Goal: Transaction & Acquisition: Purchase product/service

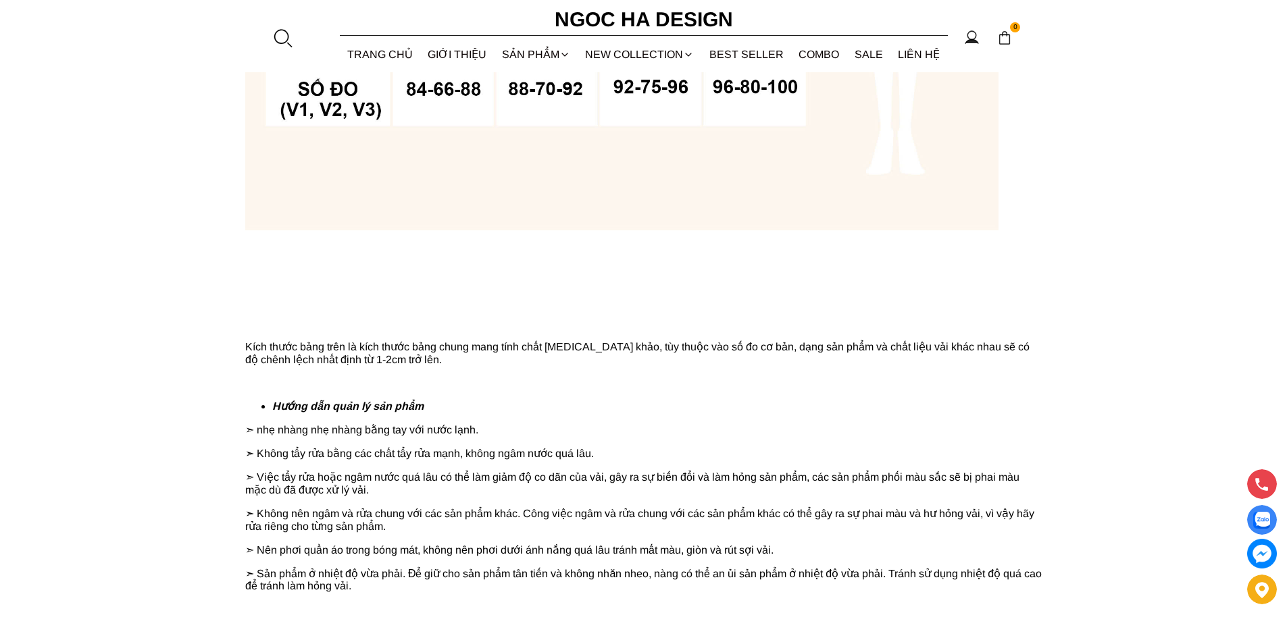
drag, startPoint x: 0, startPoint y: 0, endPoint x: 281, endPoint y: 43, distance: 284.2
click at [281, 43] on div at bounding box center [282, 38] width 20 height 20
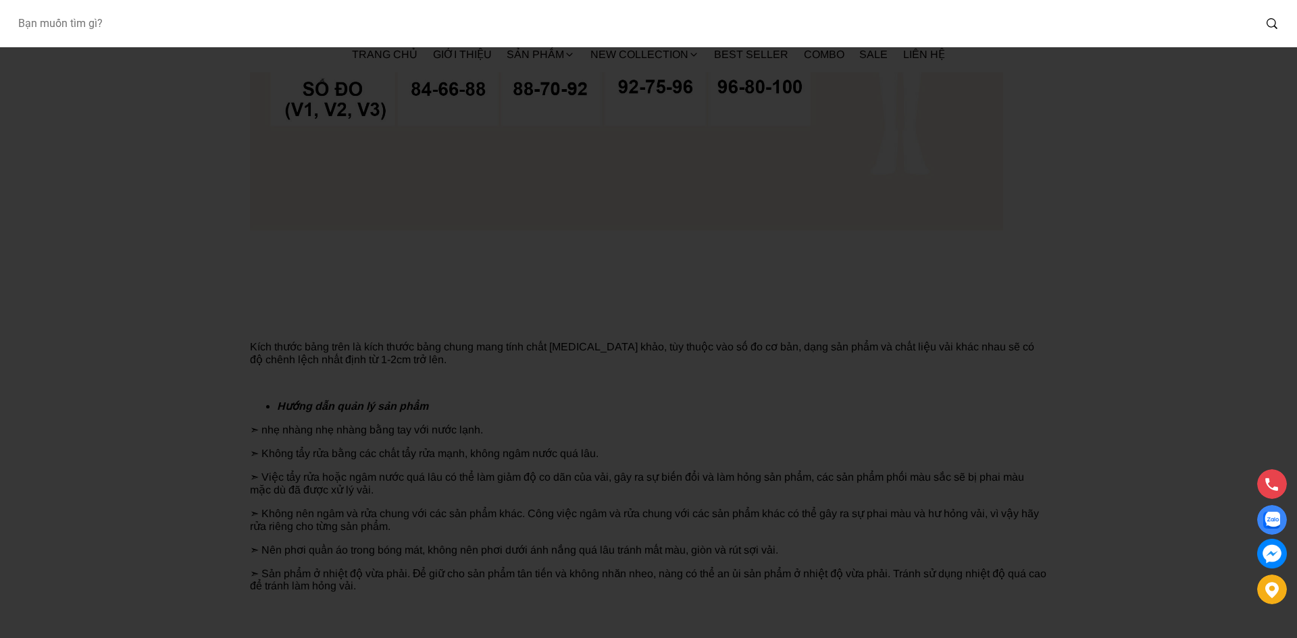
click at [336, 38] on input "Input search Bạn muốn tìm gì?" at bounding box center [630, 23] width 1247 height 31
type input "BQ013"
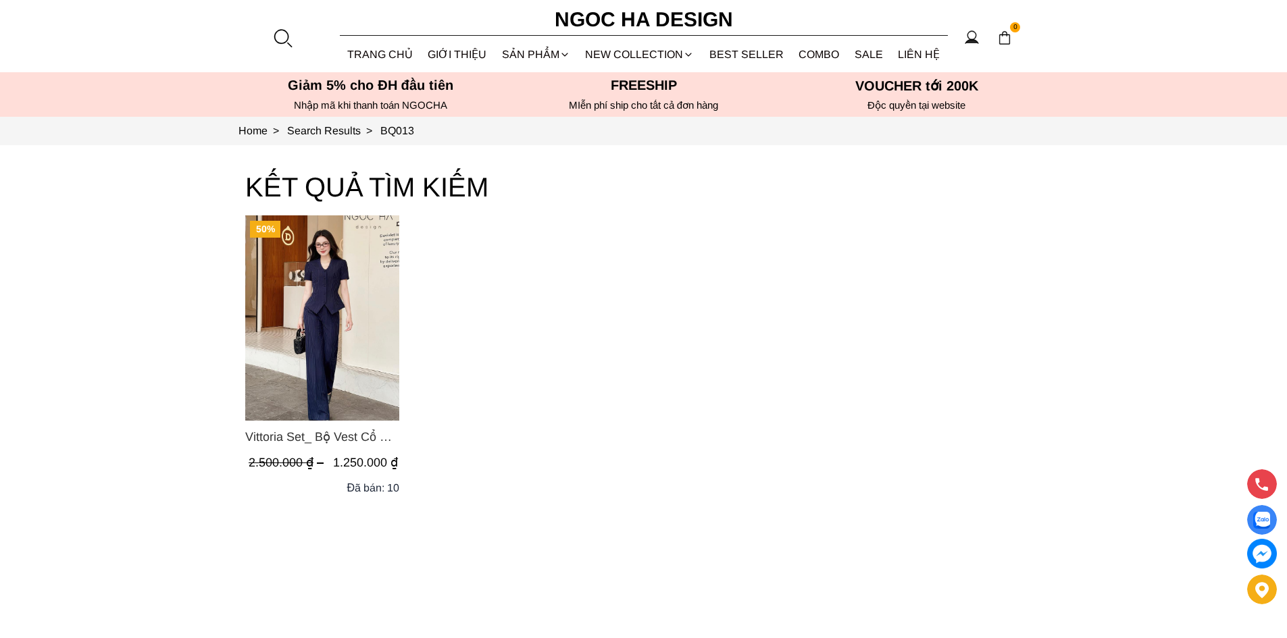
click at [319, 445] on span "Vittoria Set_ Bộ Vest Cổ V Quần Suông Kẻ Sọc BQ013" at bounding box center [322, 437] width 154 height 19
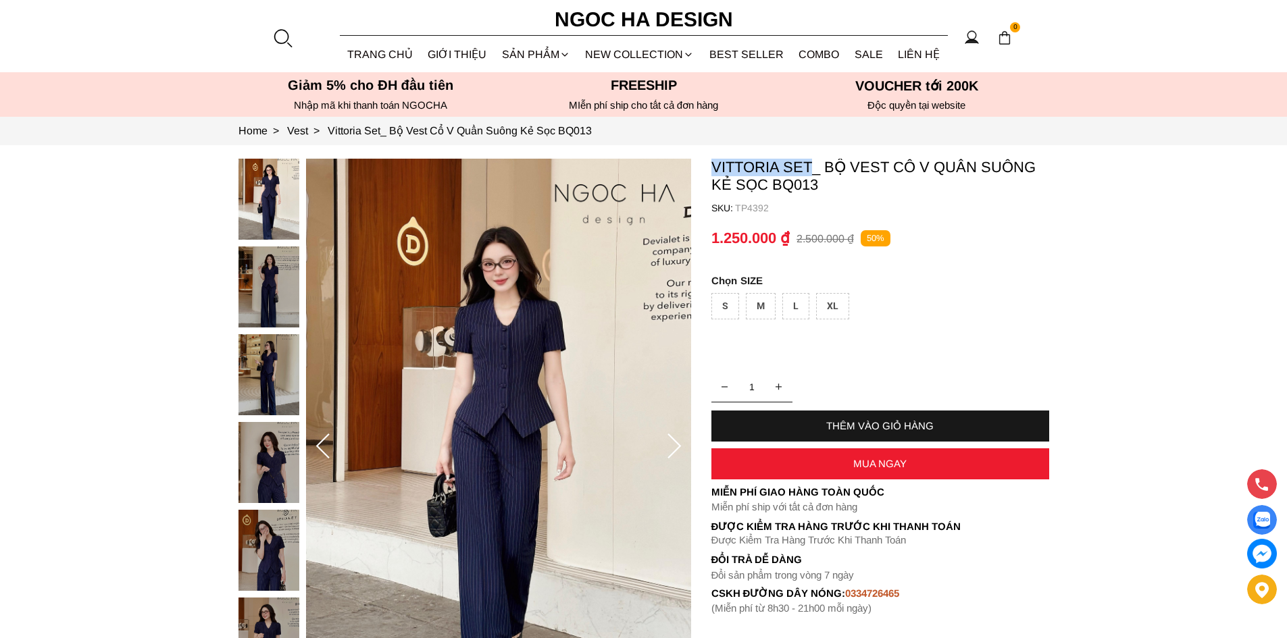
click at [811, 165] on section "Vittoria Set_ Bộ Vest Cổ V Quần Suông Kẻ Sọc BQ013 SKU: TP4392 1 THÊM VÀO GIỎ H…" at bounding box center [643, 447] width 1287 height 604
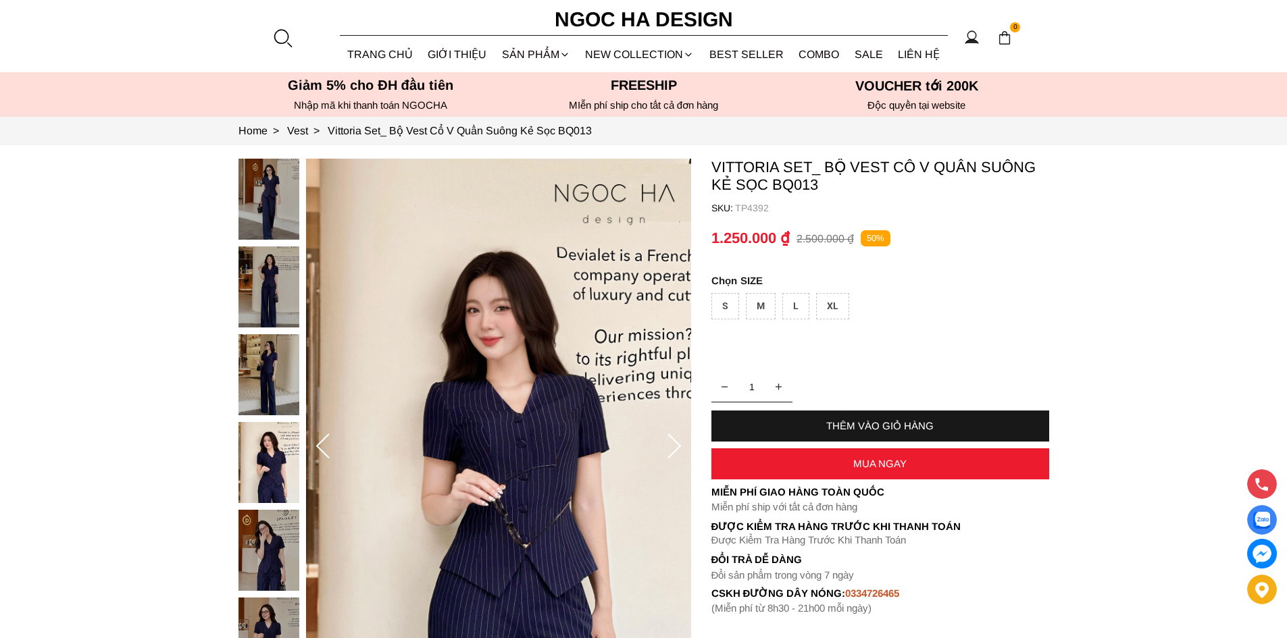
click at [280, 38] on div at bounding box center [282, 38] width 20 height 20
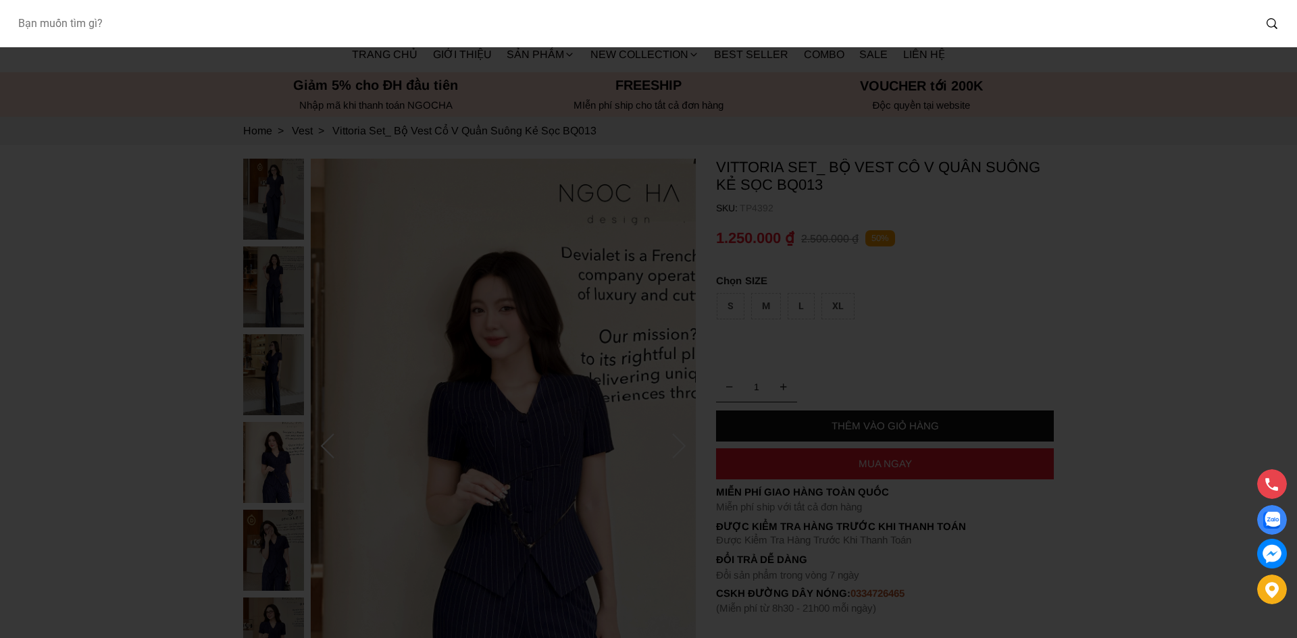
click at [382, 24] on input "Input search Bạn muốn tìm gì?" at bounding box center [630, 23] width 1247 height 31
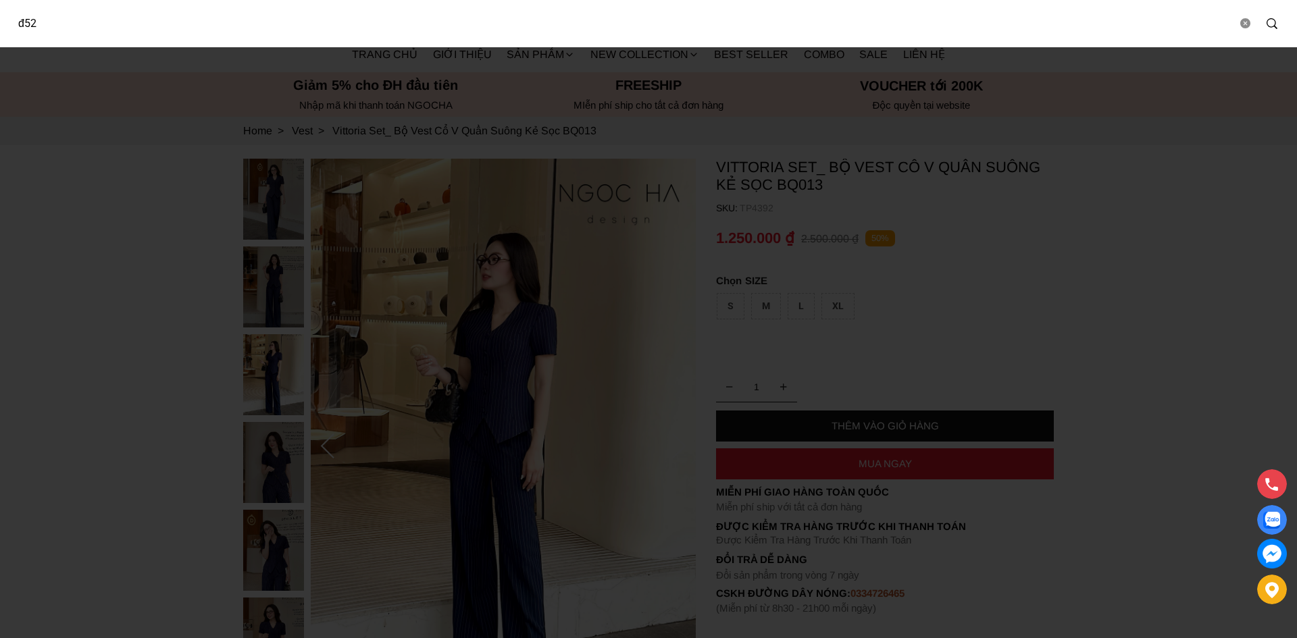
type input "đ52"
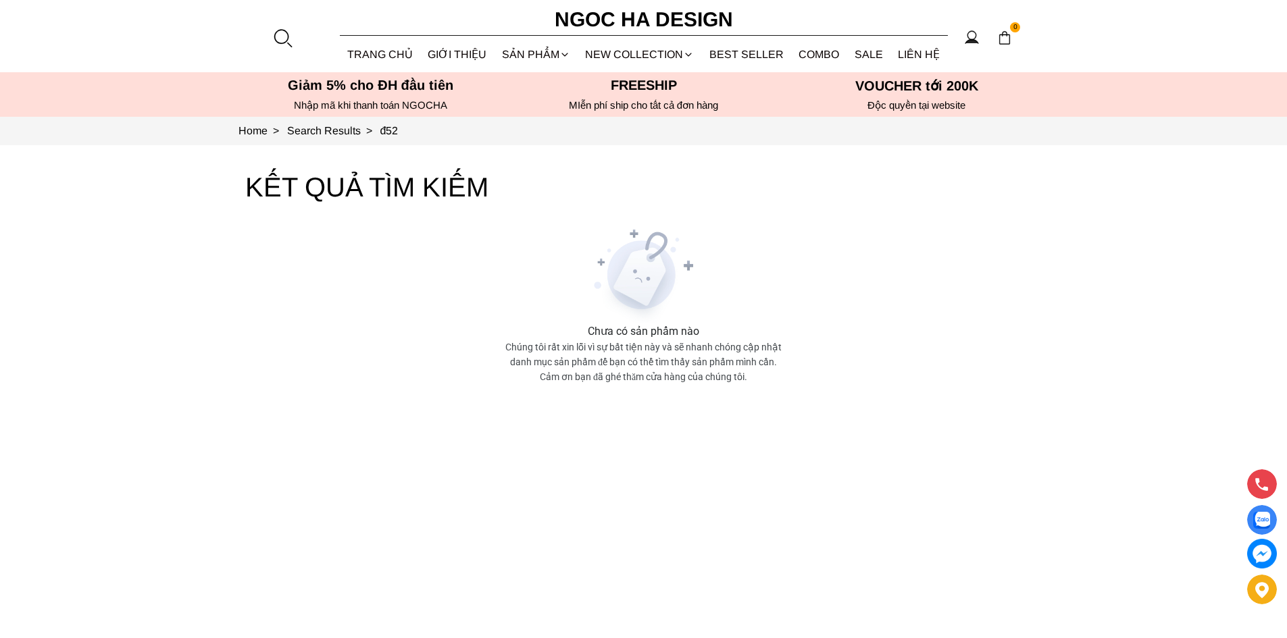
click at [288, 43] on div at bounding box center [282, 38] width 20 height 20
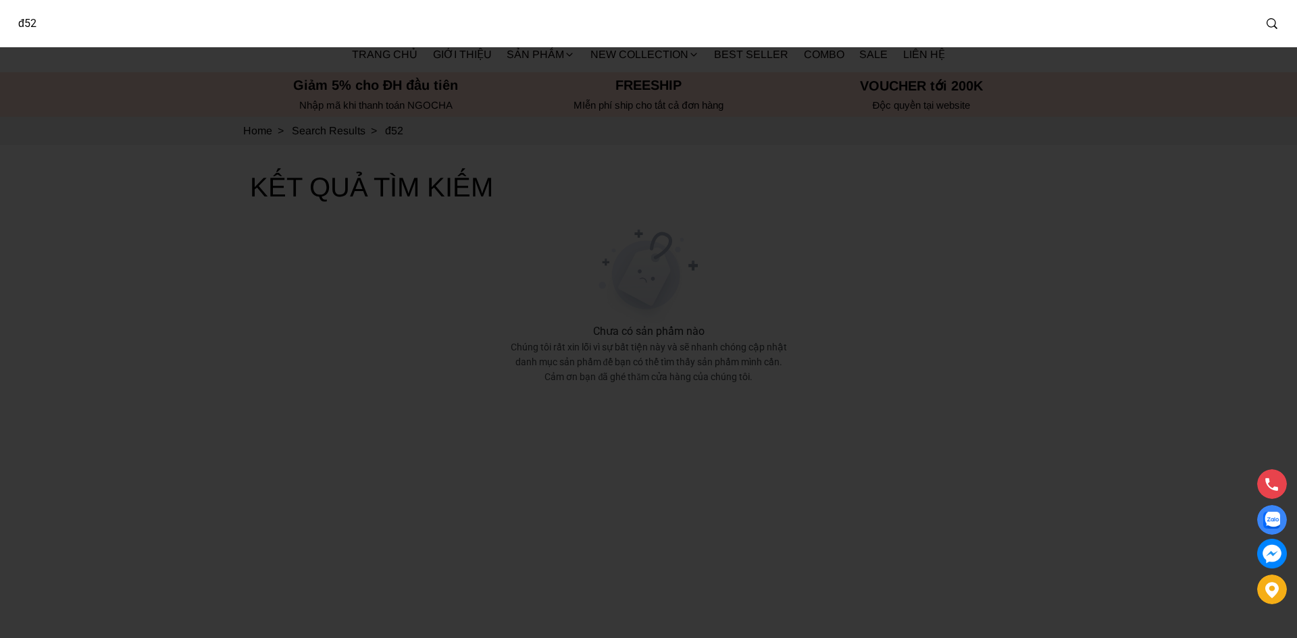
click at [268, 29] on input "đ52" at bounding box center [630, 23] width 1247 height 31
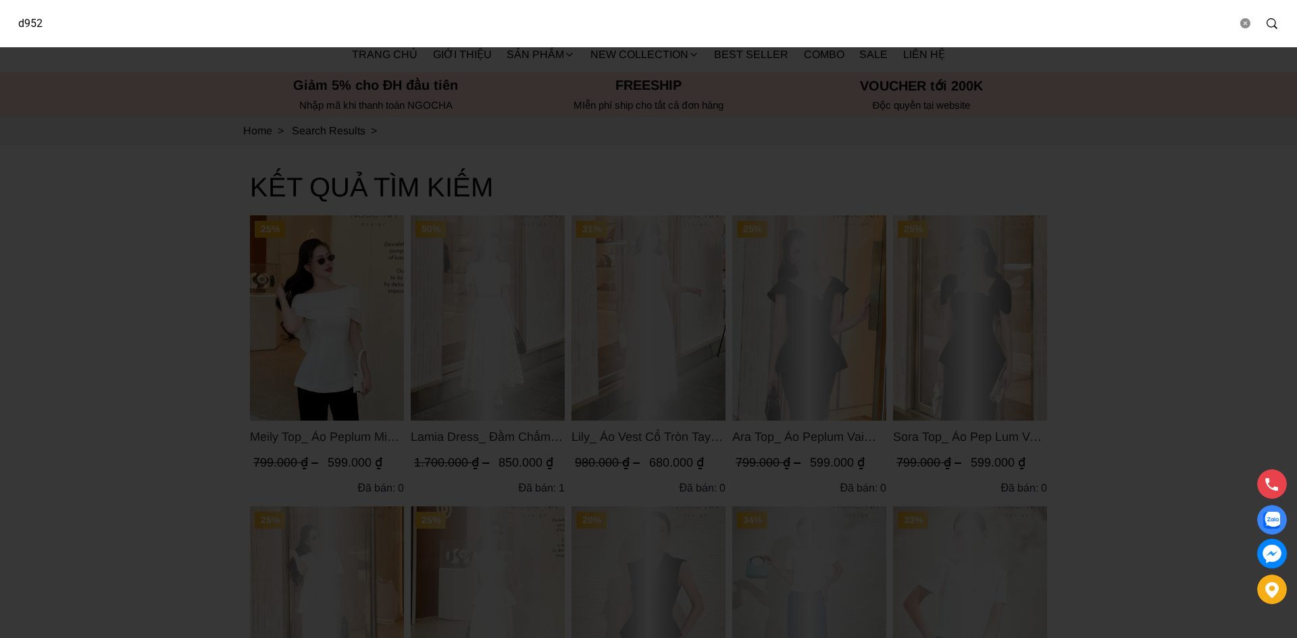
type input "d952"
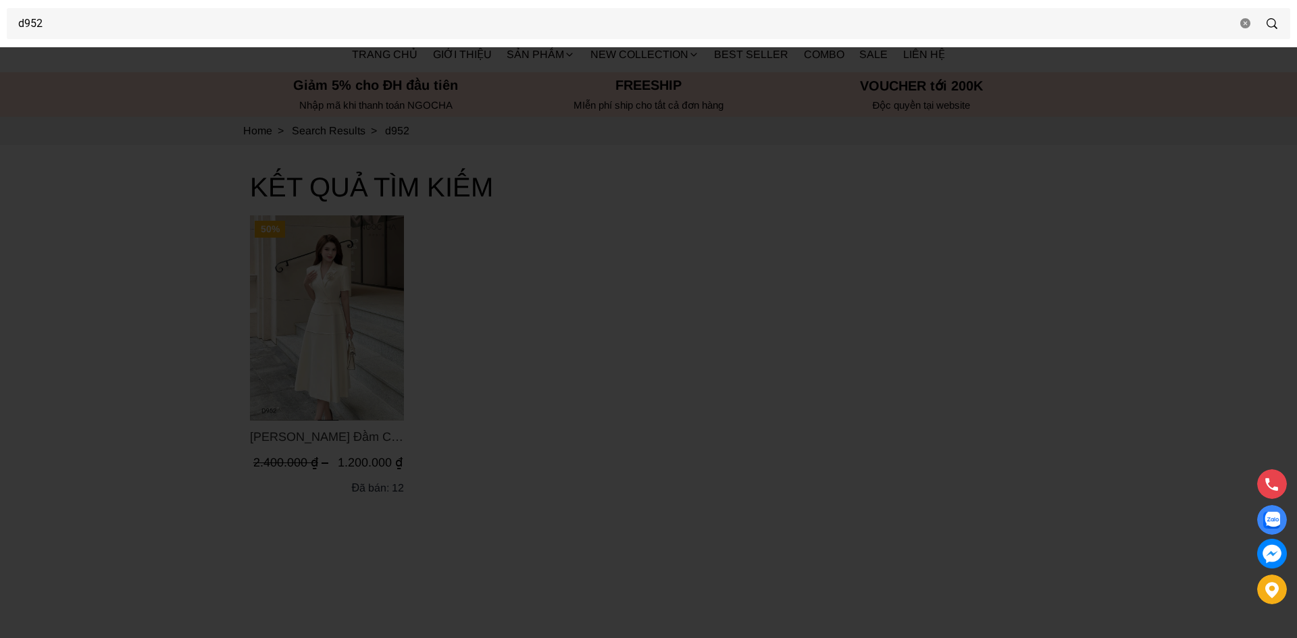
click at [626, 324] on div at bounding box center [648, 319] width 1297 height 638
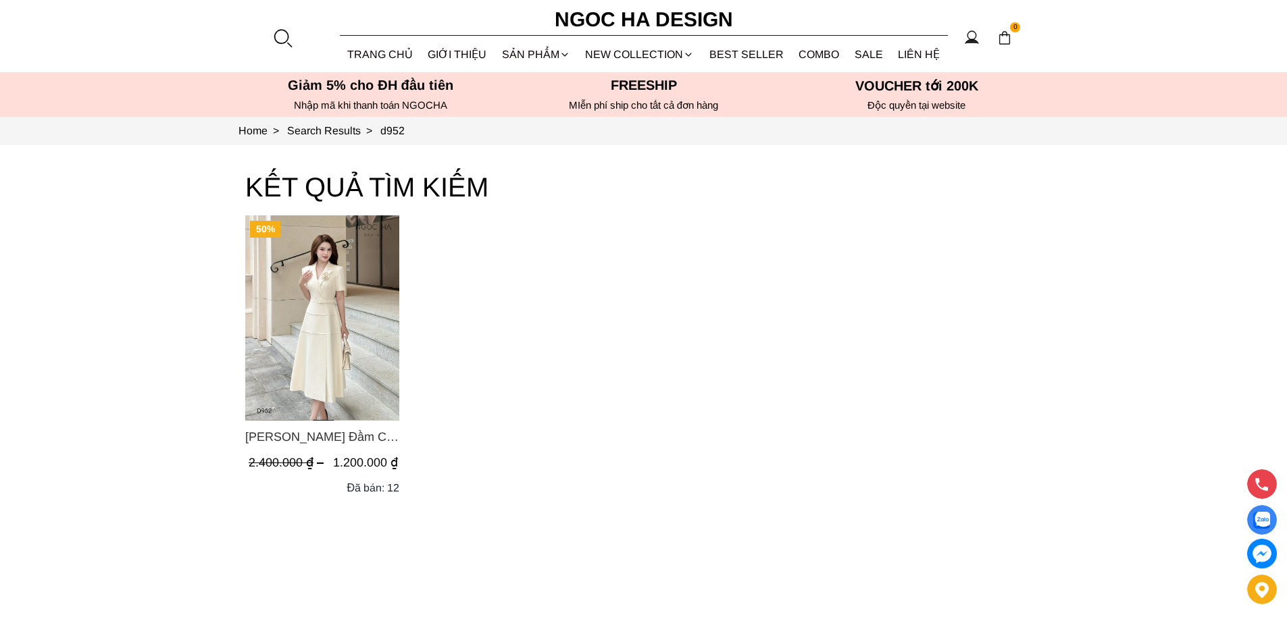
click at [303, 307] on img "Product image - Louisa Dress_ Đầm Cổ Vest Cài Hoa Tùng May Gân Nổi Kèm Đai Màu …" at bounding box center [322, 318] width 154 height 205
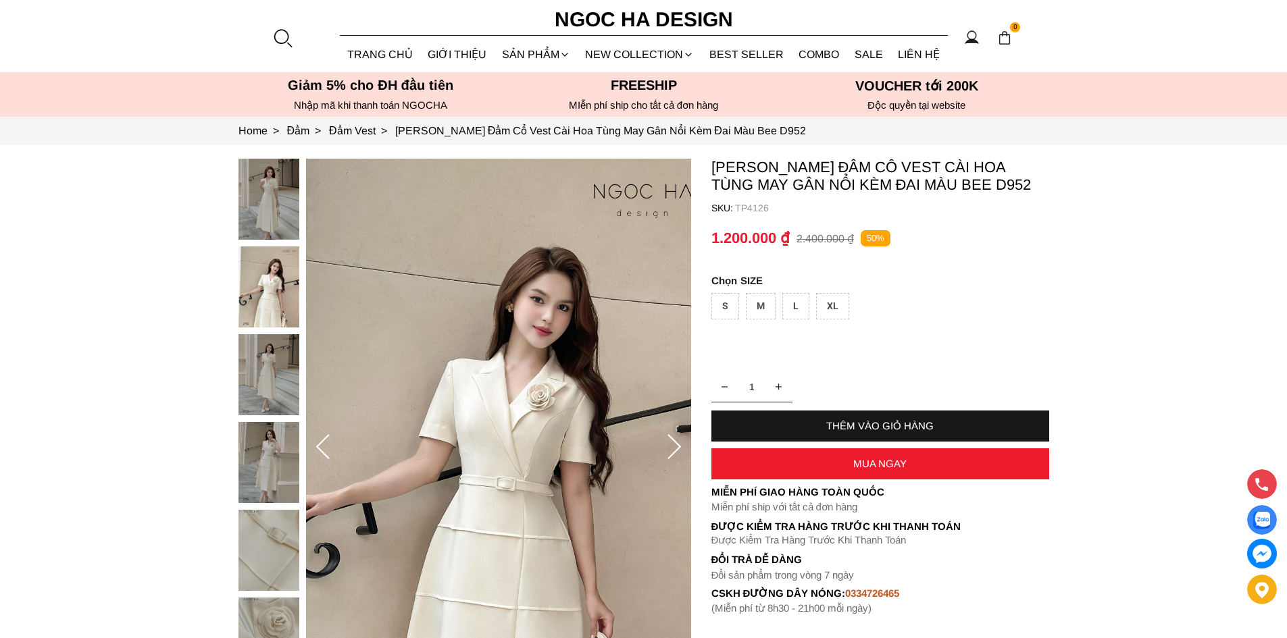
click at [29, 306] on section "[PERSON_NAME] Đầm Cổ Vest Cài Hoa Tùng May Gân Nổi Kèm Đai Màu Bee D952 SKU: TP…" at bounding box center [643, 447] width 1287 height 605
